Goal: Information Seeking & Learning: Check status

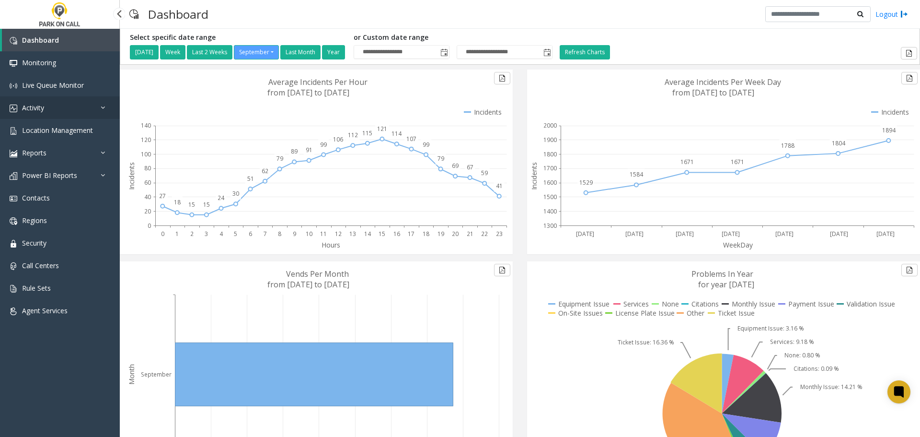
click at [60, 107] on link "Activity" at bounding box center [60, 107] width 120 height 23
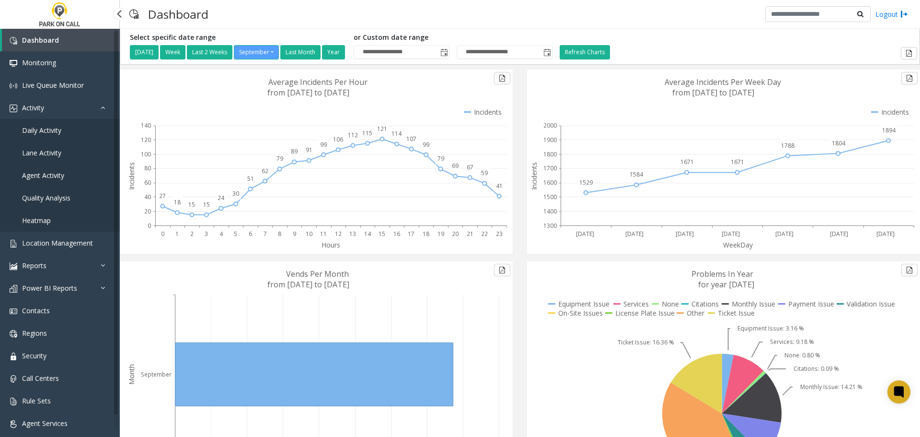
click at [48, 174] on span "Agent Activity" at bounding box center [43, 175] width 42 height 9
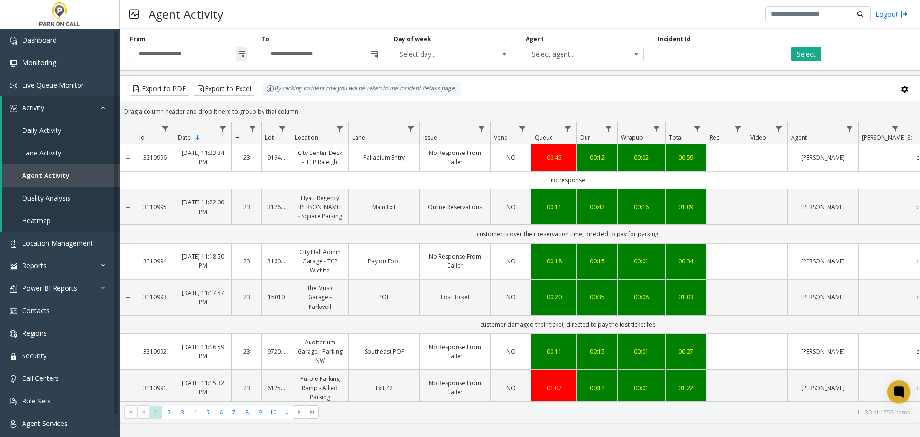
click at [240, 56] on span "Toggle popup" at bounding box center [242, 55] width 8 height 8
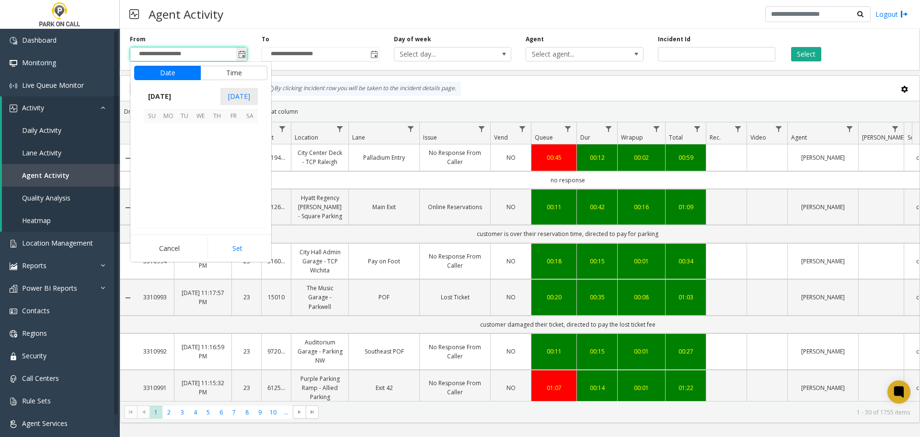
scroll to position [171999, 0]
click at [249, 164] on span "20" at bounding box center [250, 164] width 16 height 16
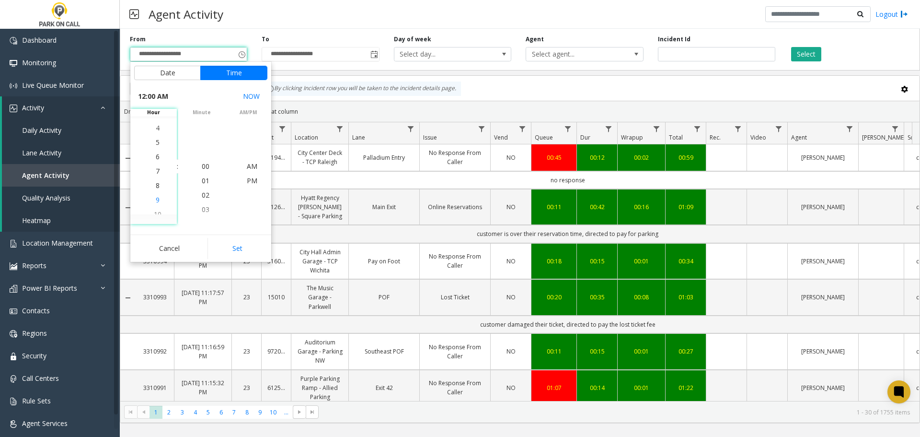
scroll to position [101, 0]
click at [156, 180] on li "8" at bounding box center [158, 180] width 34 height 14
click at [247, 177] on span "PM" at bounding box center [252, 180] width 11 height 9
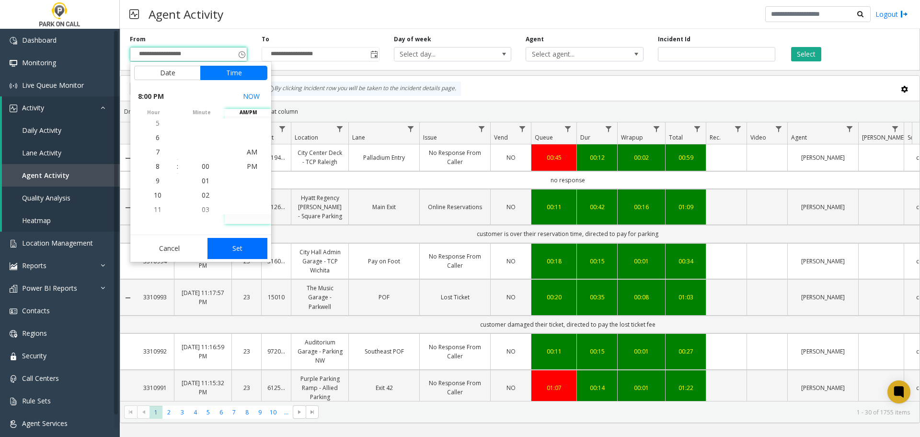
click at [243, 247] on button "Set" at bounding box center [238, 248] width 60 height 21
type input "**********"
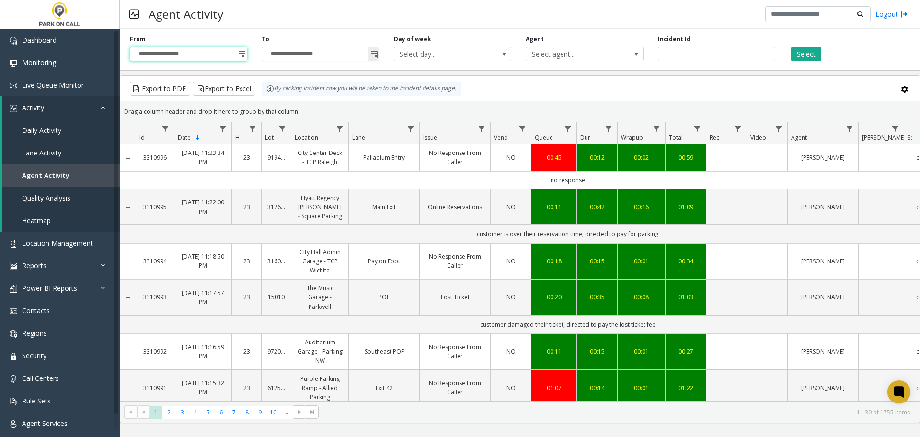
click at [376, 54] on span "Toggle popup" at bounding box center [374, 55] width 8 height 8
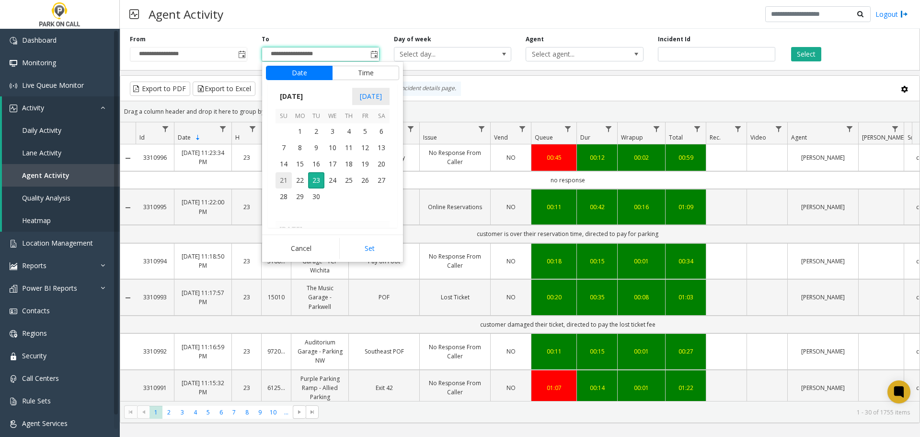
click at [287, 182] on span "21" at bounding box center [284, 180] width 16 height 16
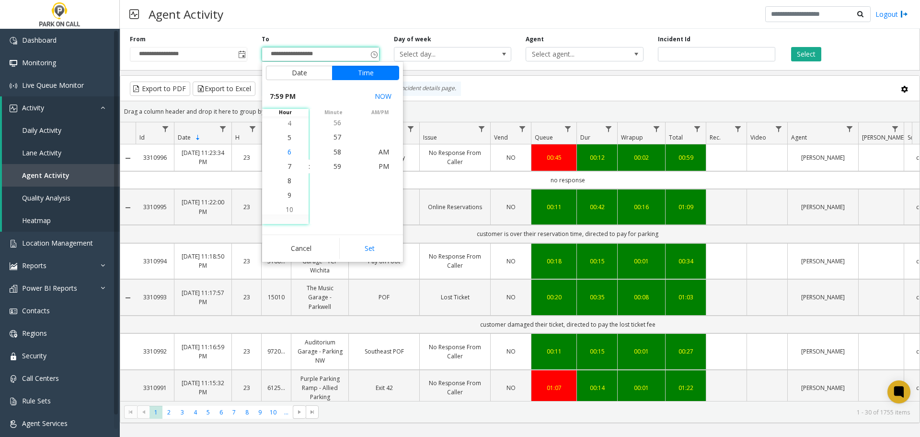
click at [291, 154] on li "6" at bounding box center [290, 152] width 34 height 14
click at [336, 166] on span "00" at bounding box center [338, 166] width 8 height 9
click at [380, 150] on span "AM" at bounding box center [384, 151] width 11 height 9
click at [376, 244] on button "Set" at bounding box center [369, 248] width 60 height 21
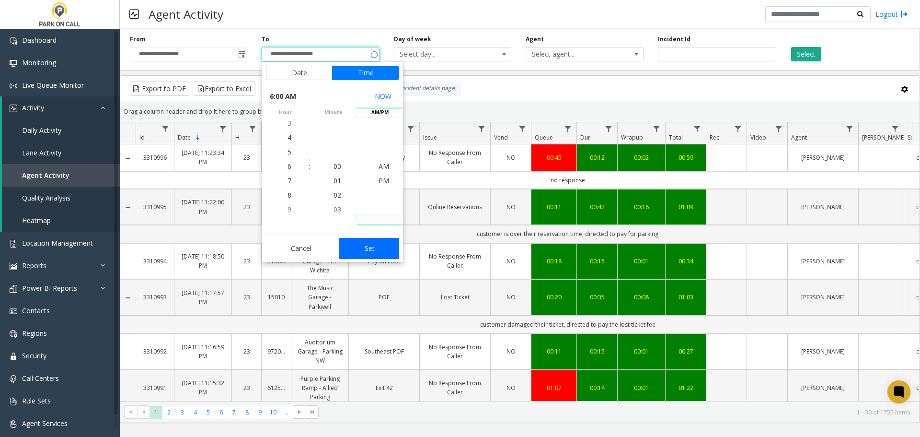
type input "**********"
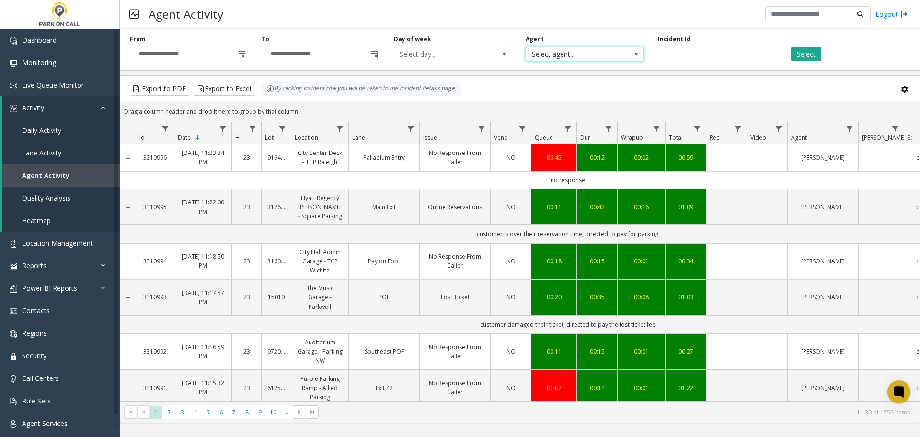
click at [615, 56] on span "Select agent..." at bounding box center [572, 53] width 93 height 13
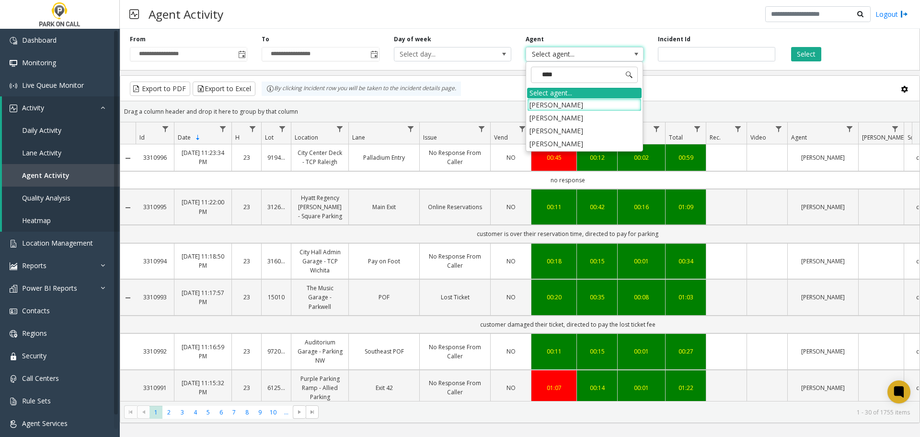
type input "*****"
click at [584, 120] on li "[PERSON_NAME]" at bounding box center [584, 117] width 115 height 13
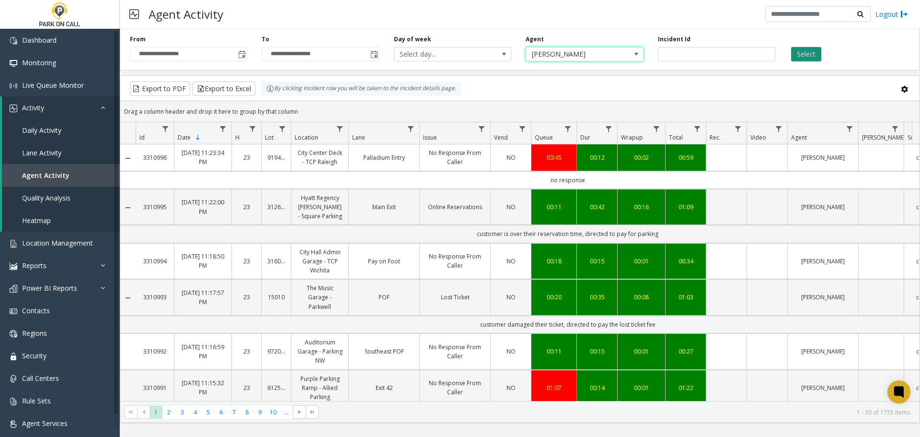
click at [815, 55] on button "Select" at bounding box center [806, 54] width 30 height 14
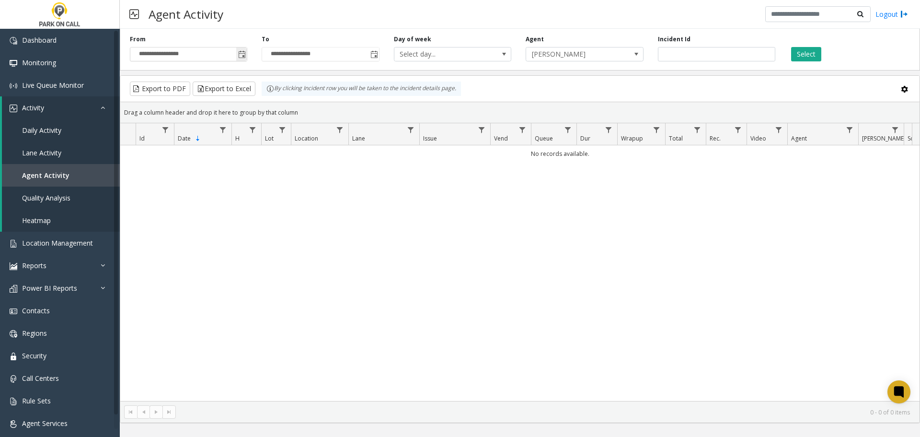
click at [242, 54] on span "Toggle popup" at bounding box center [242, 55] width 8 height 8
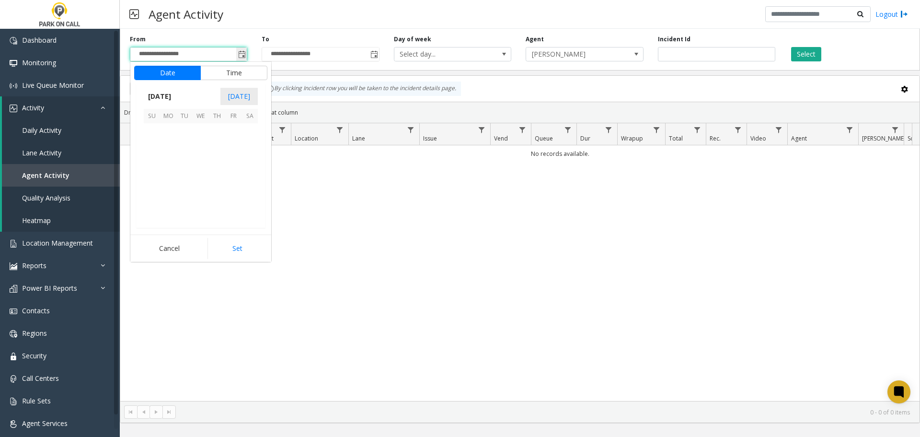
scroll to position [14, 0]
click at [242, 54] on span "Toggle popup" at bounding box center [242, 55] width 8 height 8
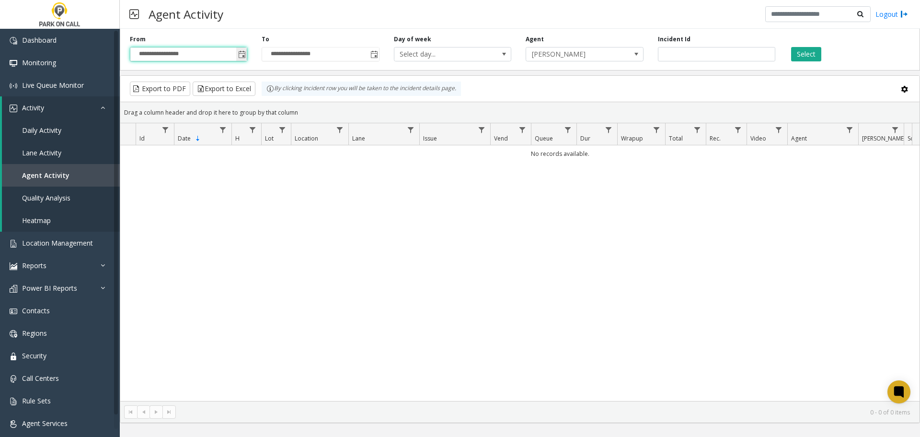
click at [246, 54] on span "Toggle popup" at bounding box center [241, 53] width 11 height 15
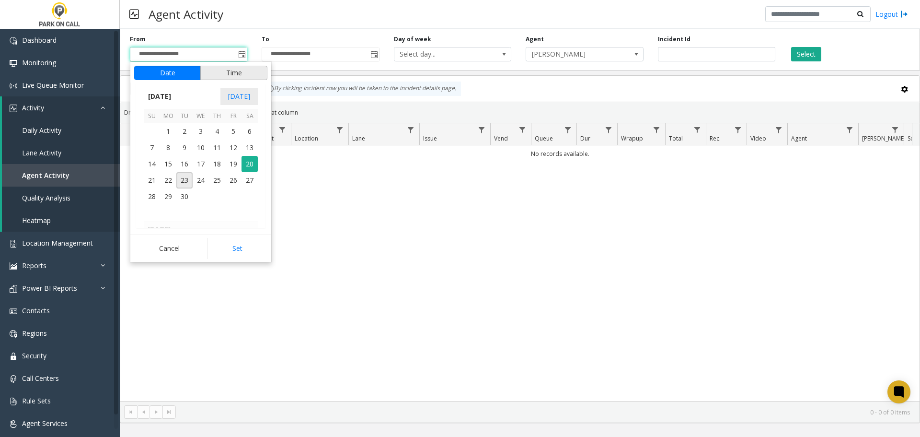
click at [244, 71] on button "Time" at bounding box center [233, 73] width 67 height 14
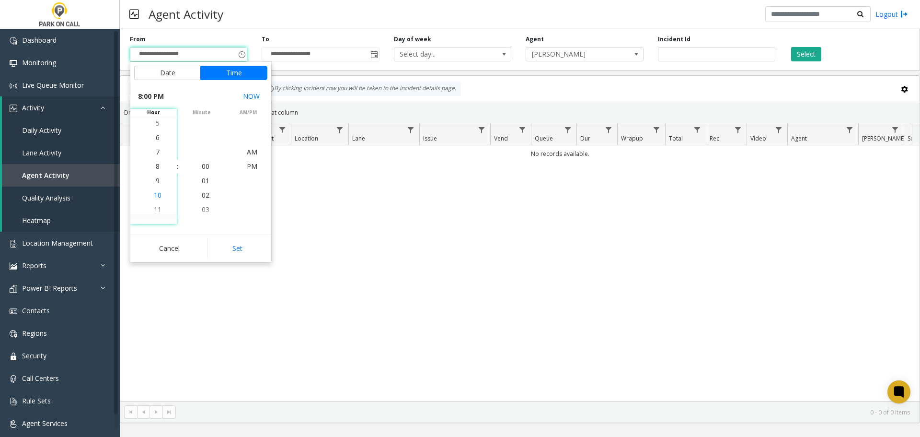
click at [157, 193] on span "10" at bounding box center [158, 194] width 8 height 9
click at [240, 246] on button "Set" at bounding box center [238, 248] width 60 height 21
type input "**********"
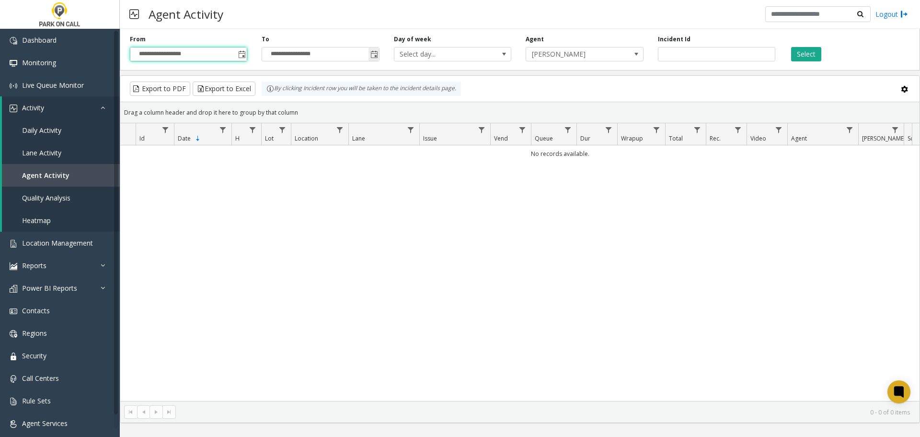
click at [376, 53] on span "Toggle popup" at bounding box center [374, 55] width 8 height 8
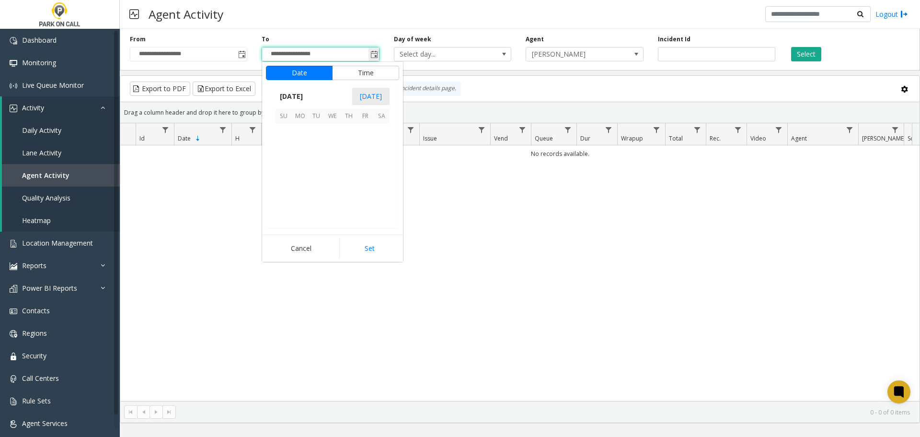
scroll to position [86, 0]
click at [380, 163] on span "20" at bounding box center [381, 164] width 16 height 16
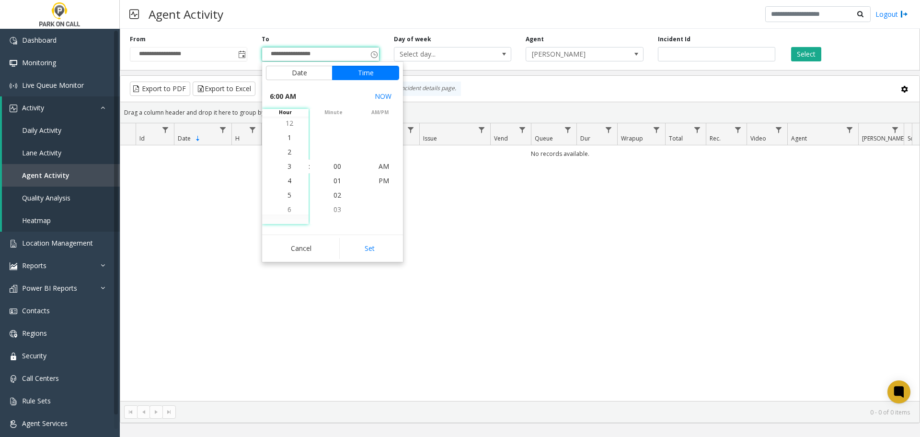
scroll to position [0, 0]
click at [291, 167] on li "12" at bounding box center [290, 166] width 34 height 14
click at [379, 251] on button "Set" at bounding box center [369, 248] width 60 height 21
type input "**********"
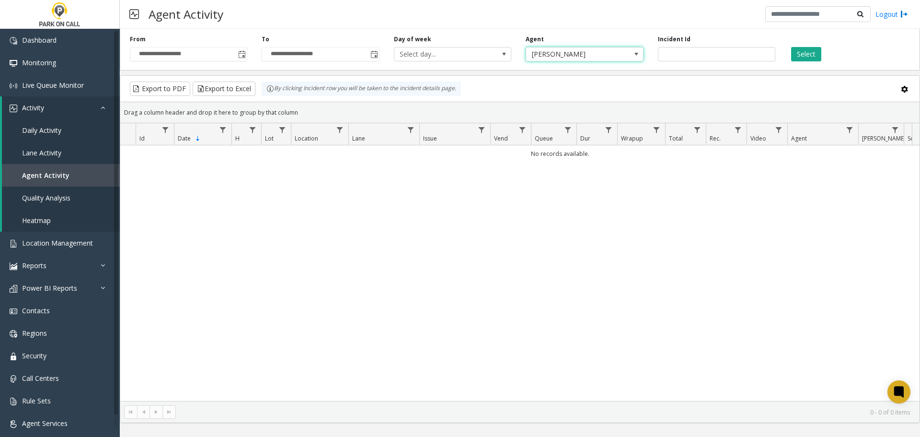
click at [641, 54] on span at bounding box center [636, 53] width 13 height 13
type input "*****"
click at [582, 106] on li "Cybin [PERSON_NAME]" at bounding box center [584, 107] width 115 height 13
click at [812, 52] on button "Select" at bounding box center [806, 54] width 30 height 14
click at [812, 51] on button "Select" at bounding box center [806, 54] width 30 height 14
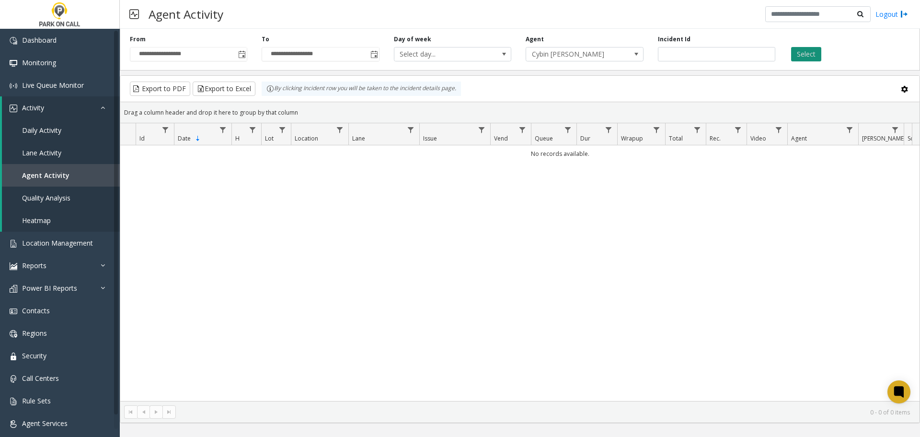
click at [812, 51] on button "Select" at bounding box center [806, 54] width 30 height 14
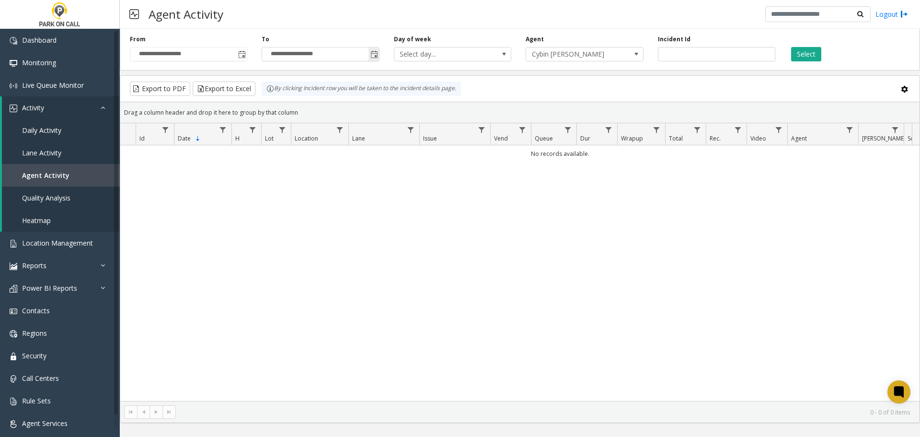
click at [372, 54] on span "Toggle popup" at bounding box center [374, 55] width 8 height 8
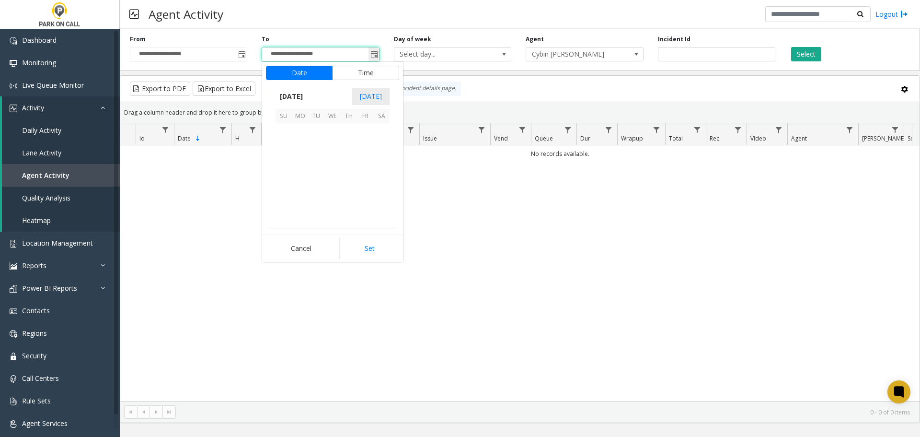
scroll to position [171999, 0]
click at [387, 165] on span "20" at bounding box center [381, 164] width 16 height 16
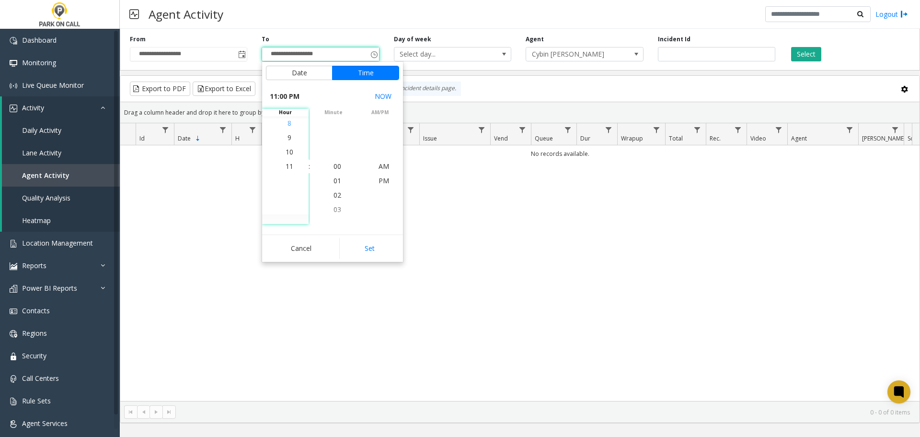
scroll to position [14, 0]
click at [288, 167] on span "11" at bounding box center [290, 166] width 8 height 9
click at [335, 166] on span "59" at bounding box center [338, 166] width 8 height 9
click at [372, 245] on button "Set" at bounding box center [369, 248] width 60 height 21
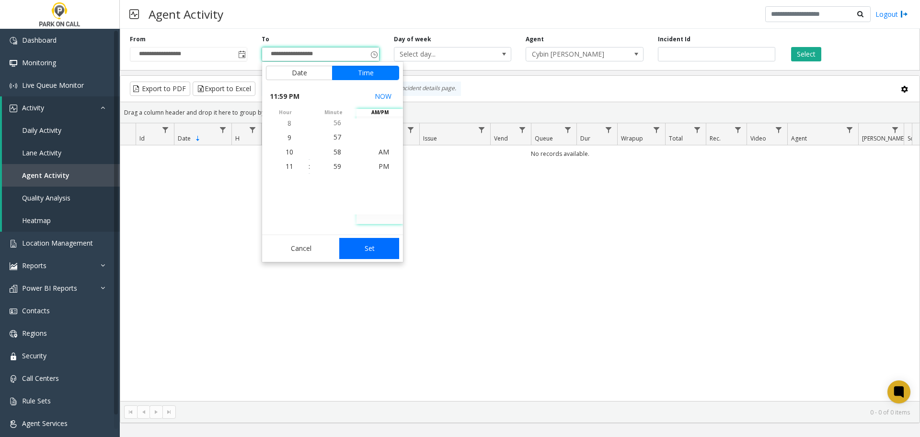
type input "**********"
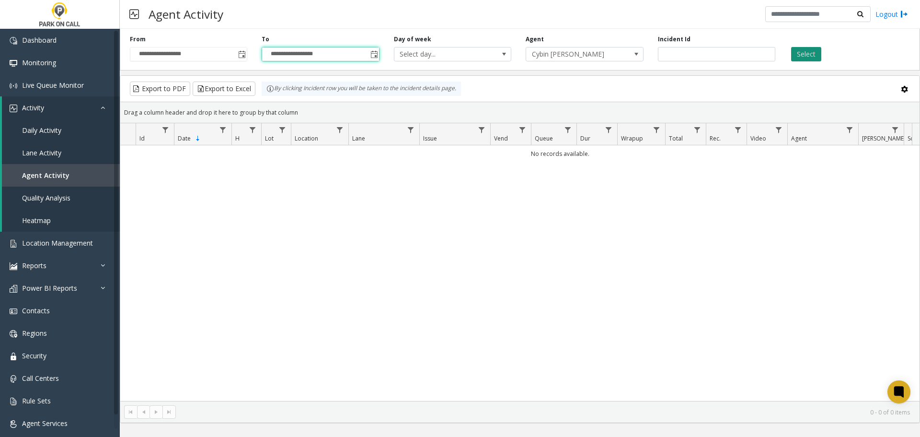
click at [807, 52] on button "Select" at bounding box center [806, 54] width 30 height 14
